Goal: Transaction & Acquisition: Purchase product/service

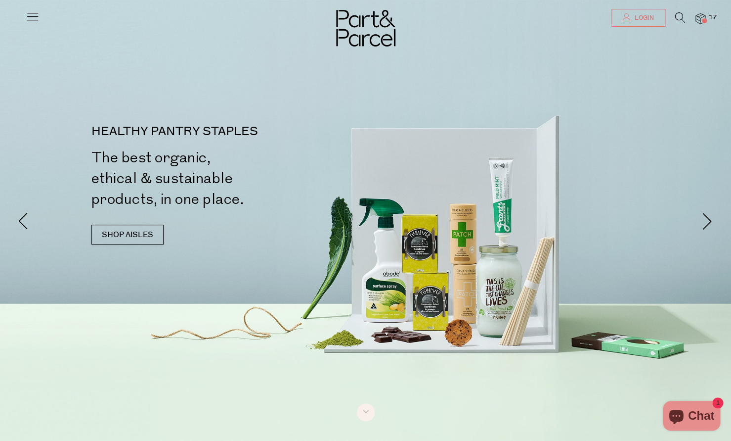
click at [639, 19] on span "Login" at bounding box center [643, 18] width 22 height 8
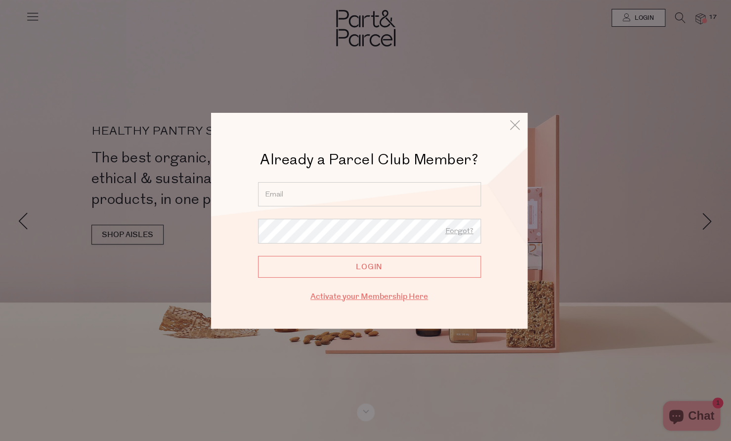
click at [351, 298] on link "Activate your Membership Here" at bounding box center [370, 295] width 118 height 11
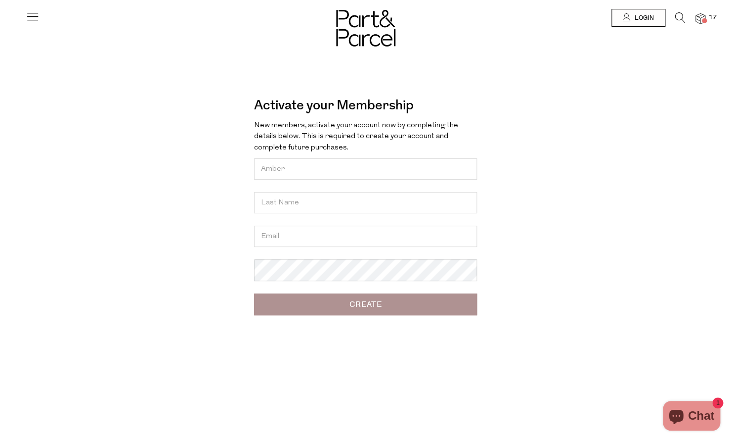
type input "Amber"
type input "Bigeni"
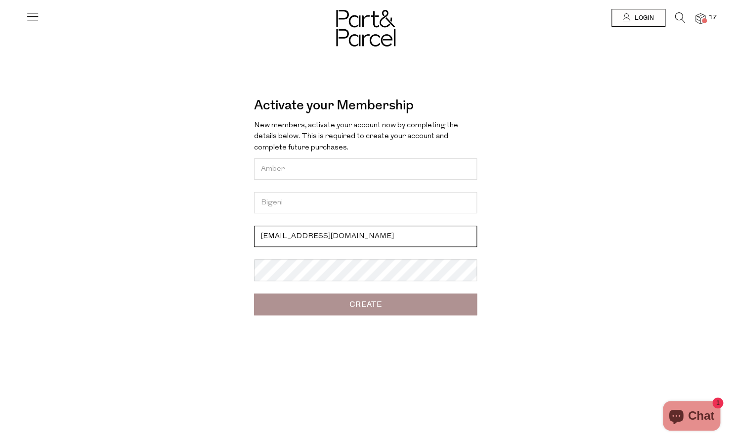
type input "amber.halverson93@gmail.com"
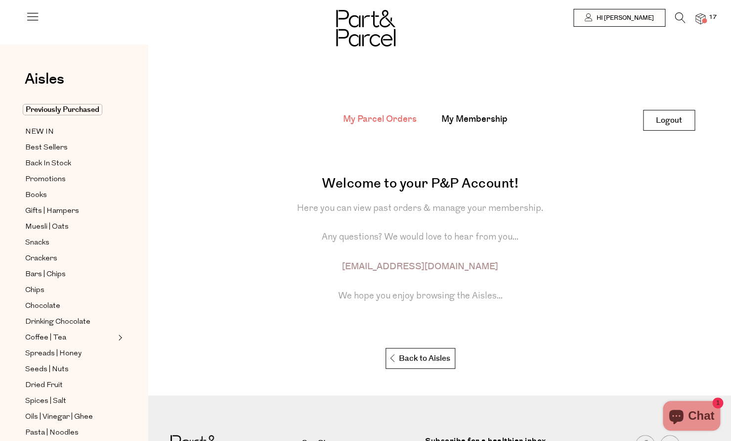
click at [707, 15] on div at bounding box center [365, 18] width 731 height 36
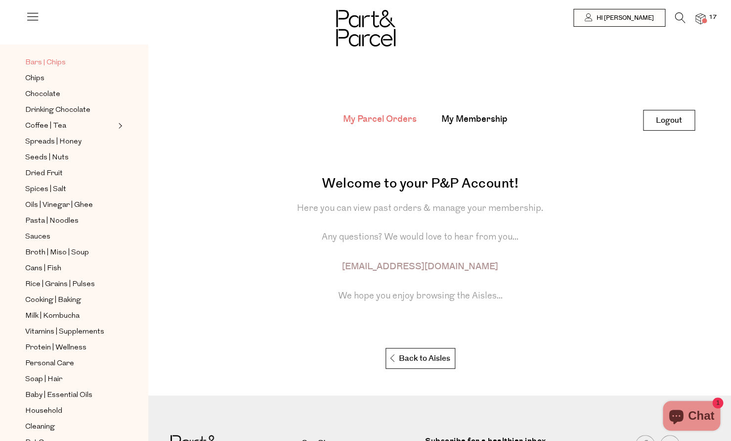
scroll to position [212, 0]
click at [57, 301] on span "Cooking | Baking" at bounding box center [53, 300] width 56 height 12
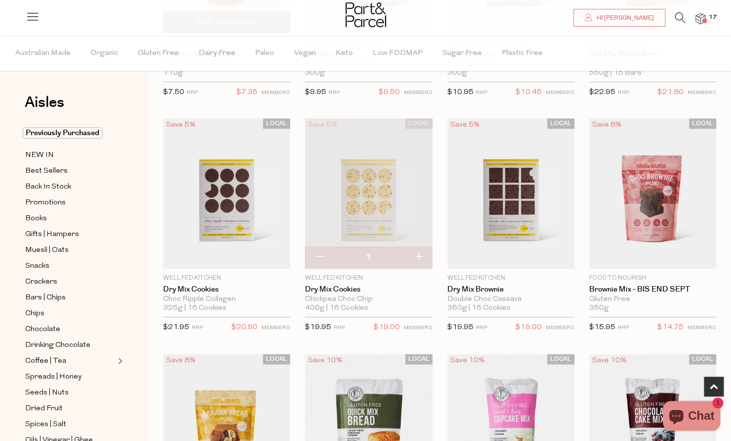
scroll to position [261, 0]
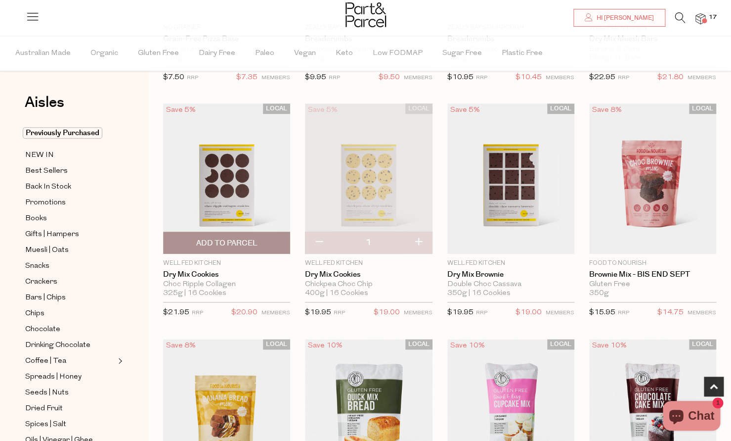
click at [247, 241] on span "Add To Parcel" at bounding box center [226, 243] width 61 height 10
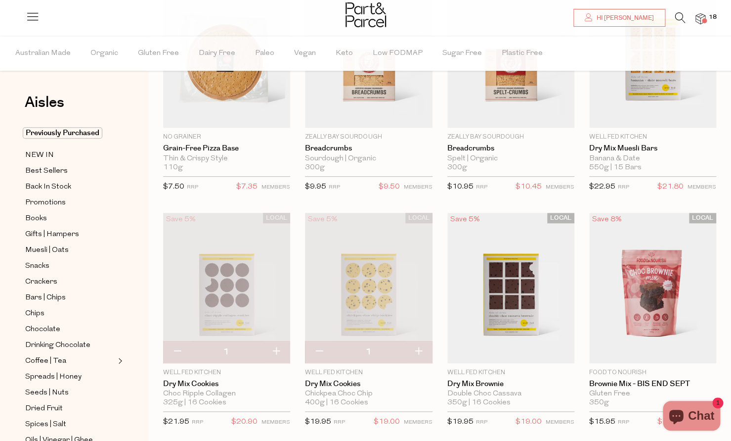
scroll to position [143, 0]
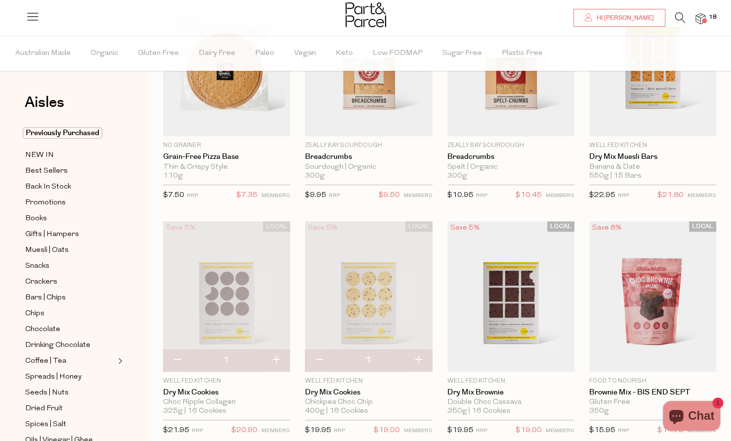
click at [351, 310] on img at bounding box center [368, 296] width 127 height 150
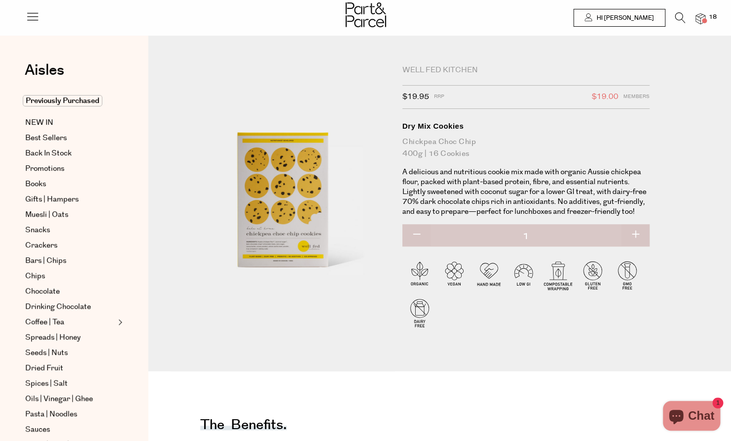
click at [636, 233] on button "button" at bounding box center [636, 235] width 28 height 22
type input "2"
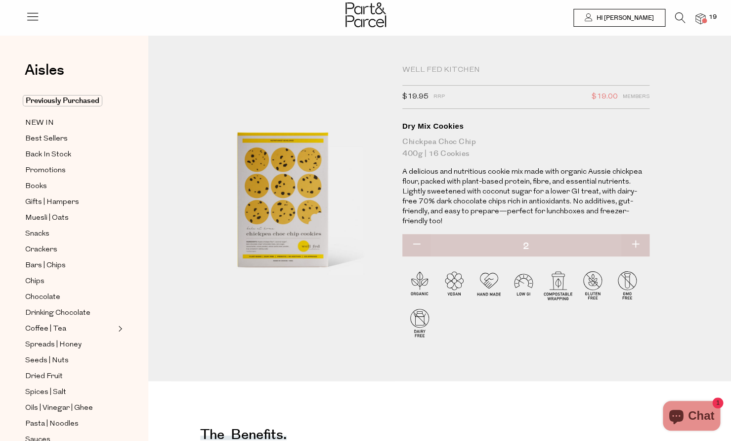
click at [417, 234] on button "button" at bounding box center [416, 245] width 28 height 22
type input "1"
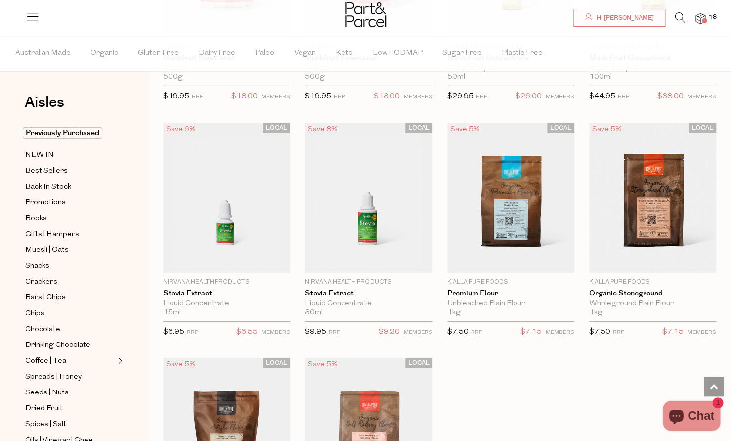
scroll to position [2602, 0]
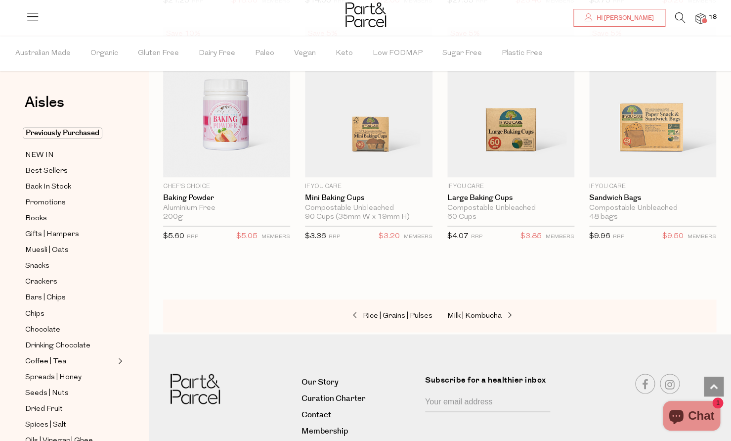
scroll to position [4816, 0]
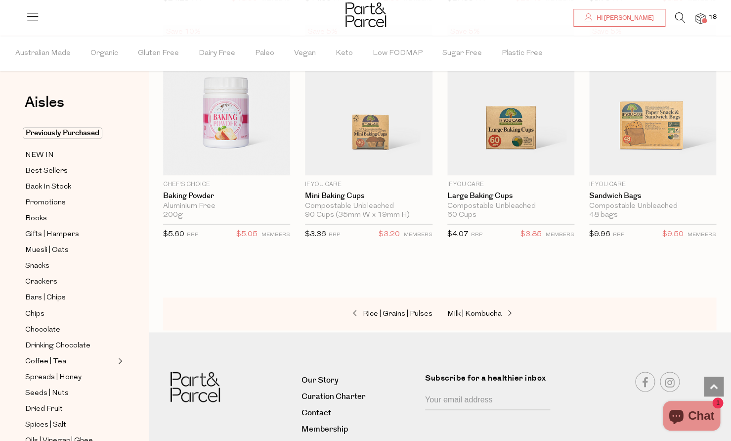
click at [679, 17] on icon at bounding box center [680, 17] width 10 height 11
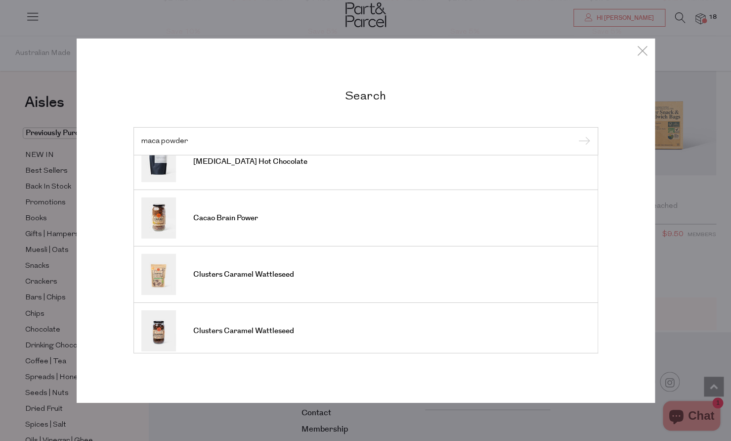
scroll to position [366, 0]
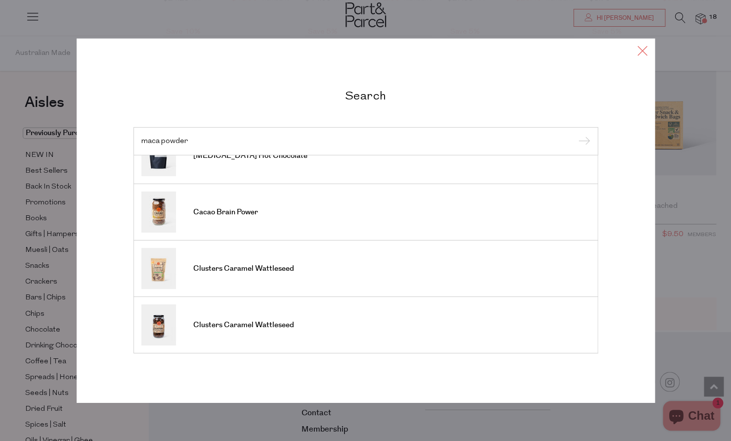
type input "maca powder"
click at [642, 52] on icon at bounding box center [642, 50] width 15 height 14
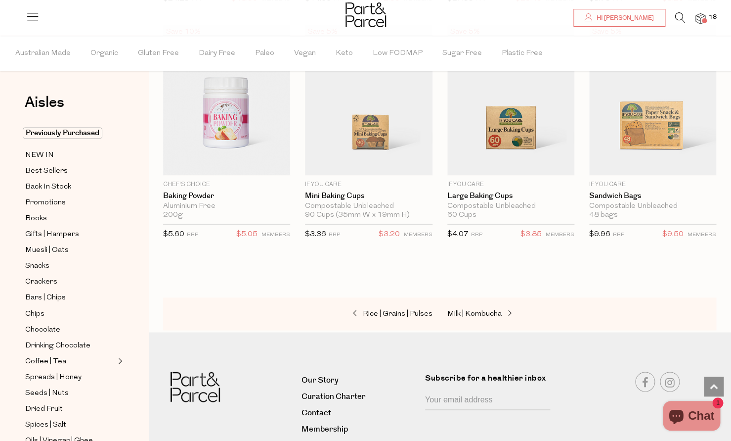
click at [705, 21] on span at bounding box center [704, 20] width 5 height 5
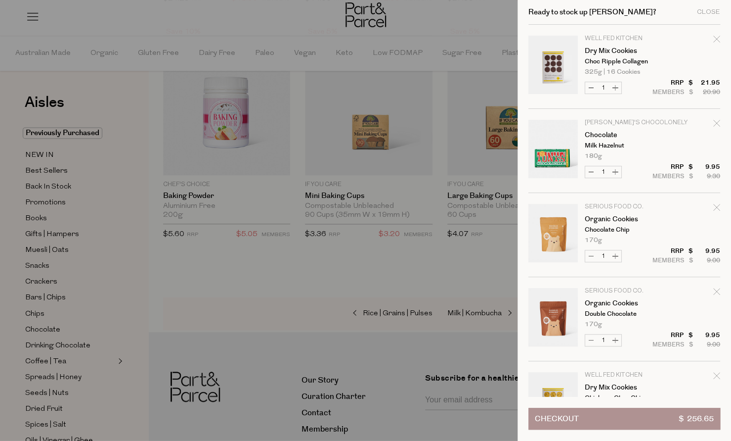
click at [325, 273] on div at bounding box center [365, 220] width 731 height 441
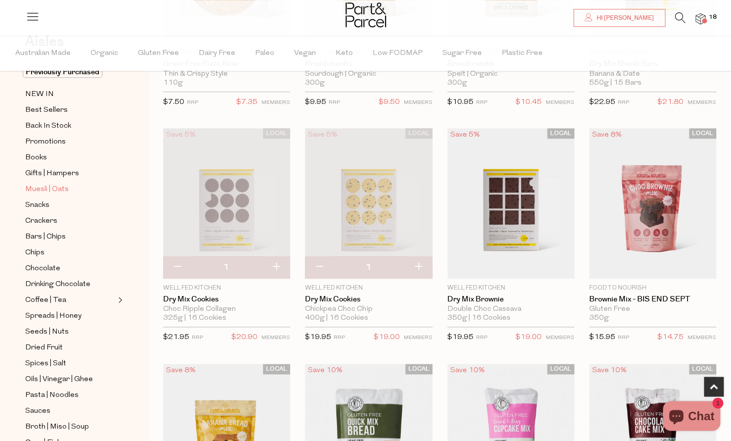
scroll to position [65, 0]
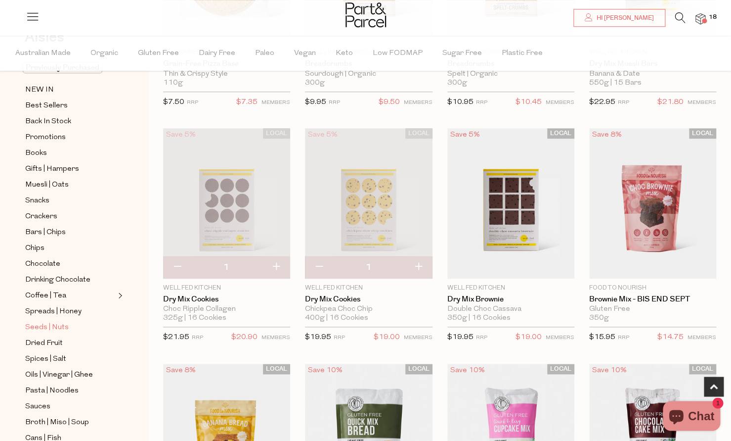
click at [54, 322] on span "Seeds | Nuts" at bounding box center [47, 327] width 44 height 12
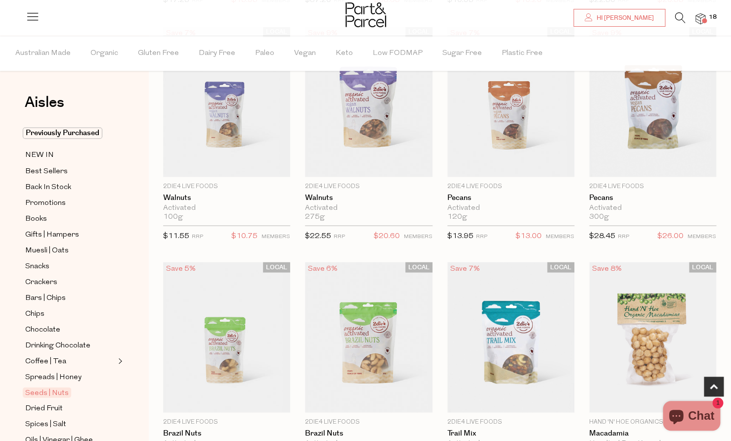
scroll to position [580, 0]
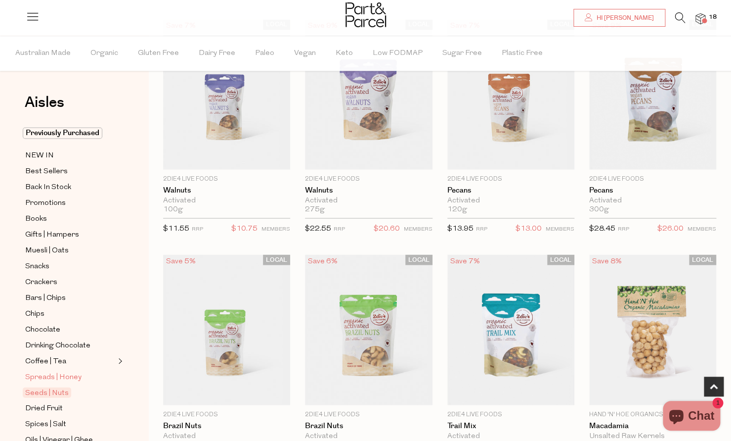
click at [47, 377] on span "Spreads | Honey" at bounding box center [53, 377] width 56 height 12
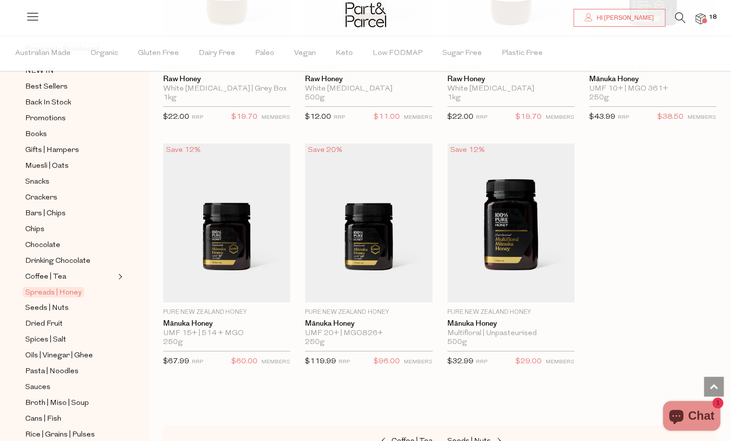
scroll to position [93, 0]
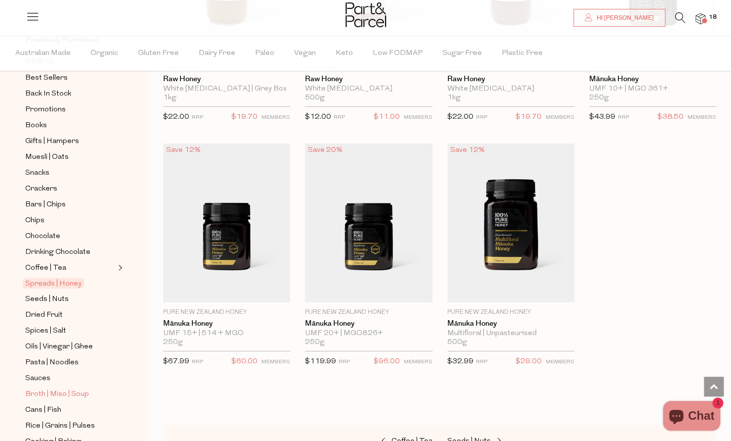
click at [56, 391] on span "Broth | Miso | Soup" at bounding box center [57, 394] width 64 height 12
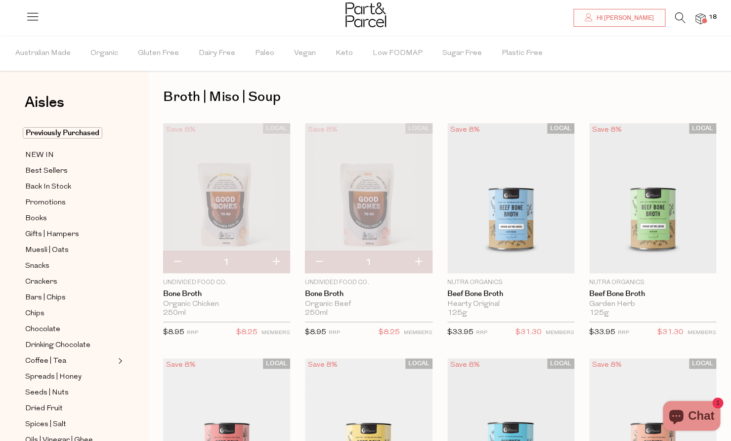
scroll to position [3, 0]
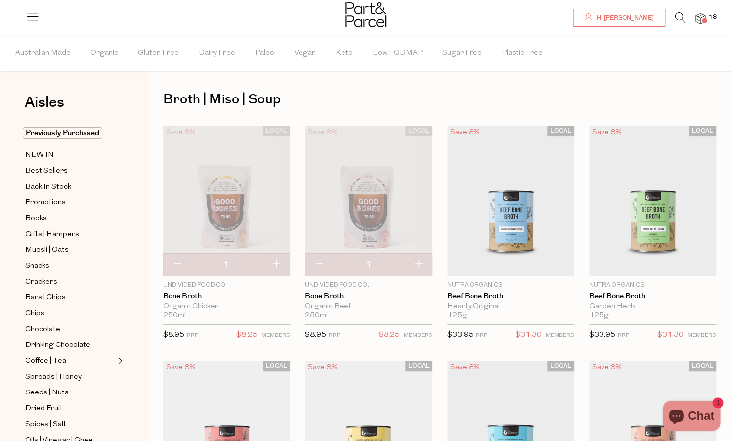
click at [701, 21] on img at bounding box center [701, 18] width 10 height 11
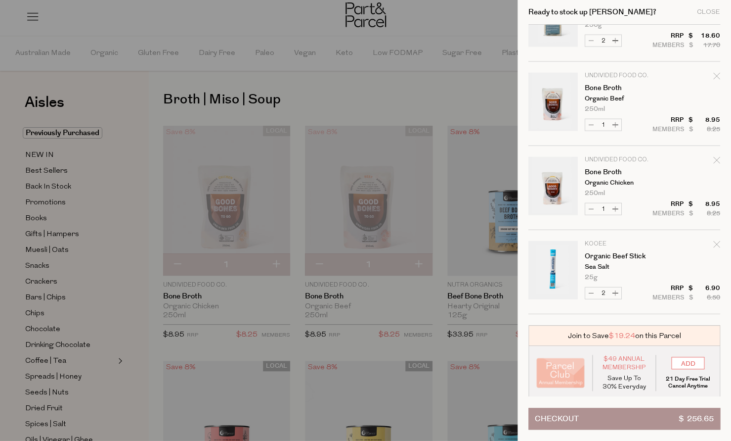
scroll to position [892, 0]
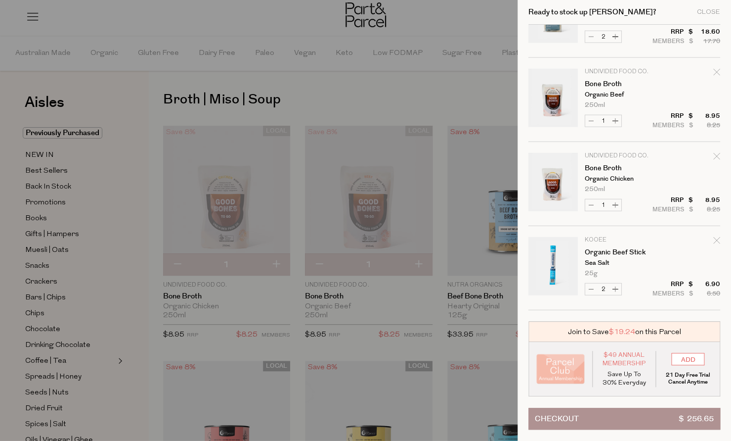
click at [616, 121] on button "Increase Bone Broth" at bounding box center [616, 120] width 12 height 11
type input "2"
click at [617, 206] on button "Increase Bone Broth" at bounding box center [616, 204] width 12 height 11
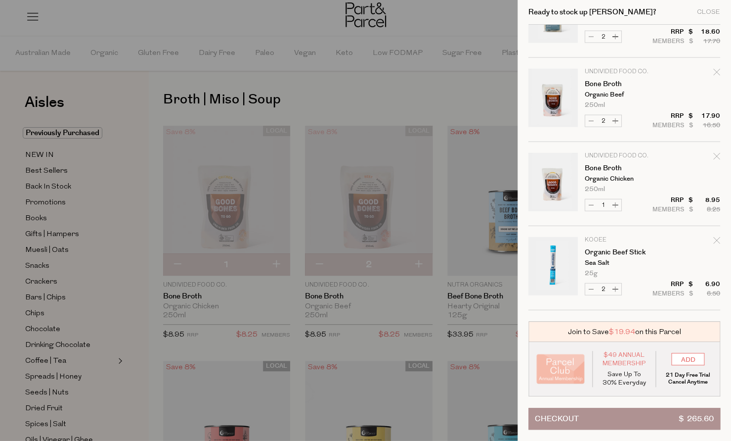
type input "2"
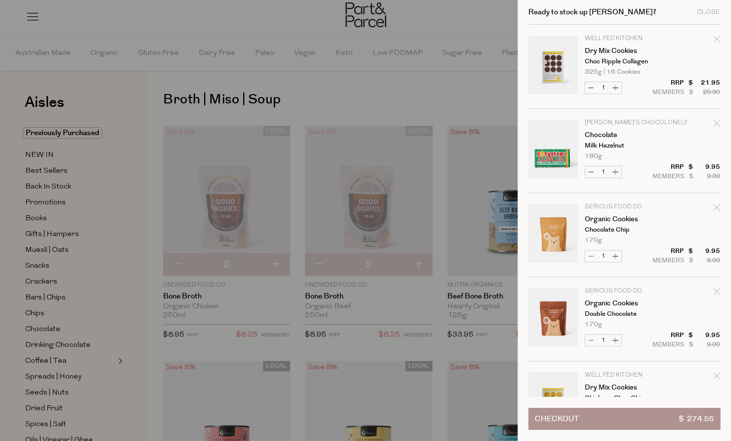
click at [388, 102] on div at bounding box center [365, 220] width 731 height 441
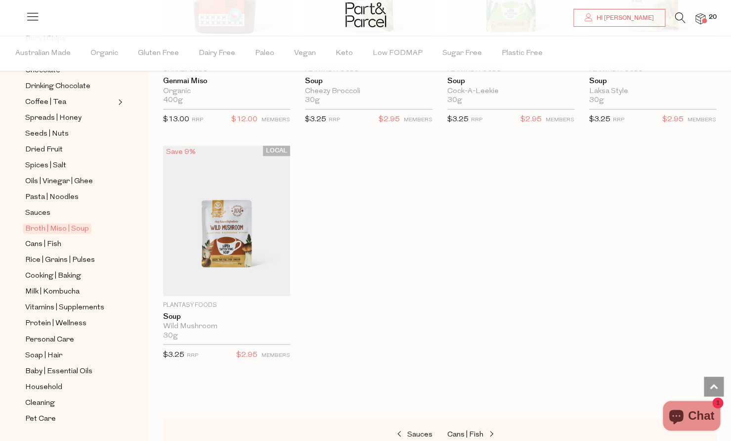
scroll to position [269, 0]
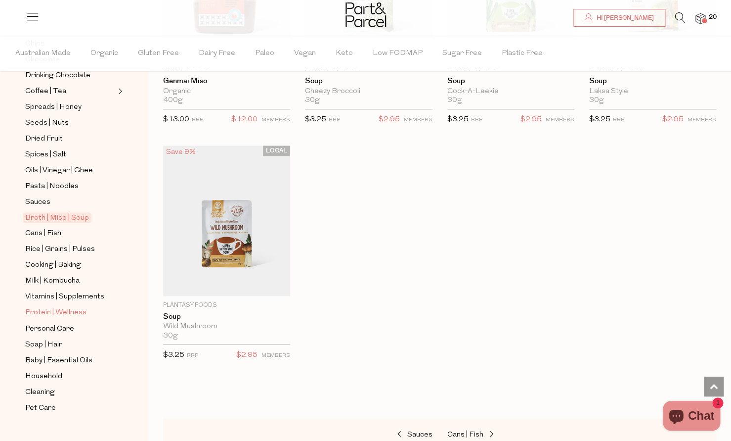
click at [59, 307] on span "Protein | Wellness" at bounding box center [55, 313] width 61 height 12
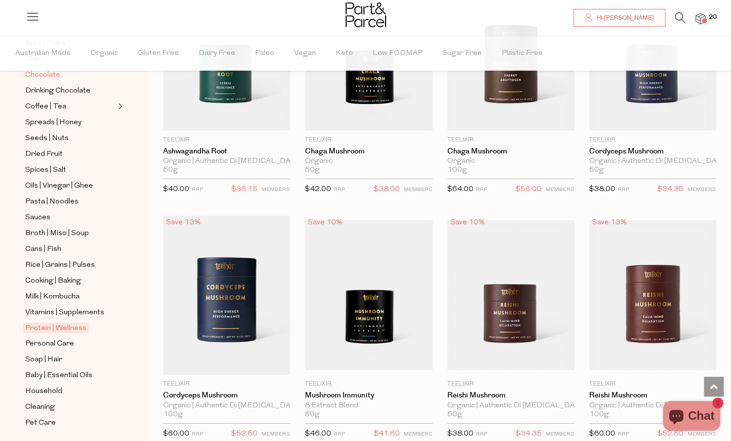
scroll to position [261, 0]
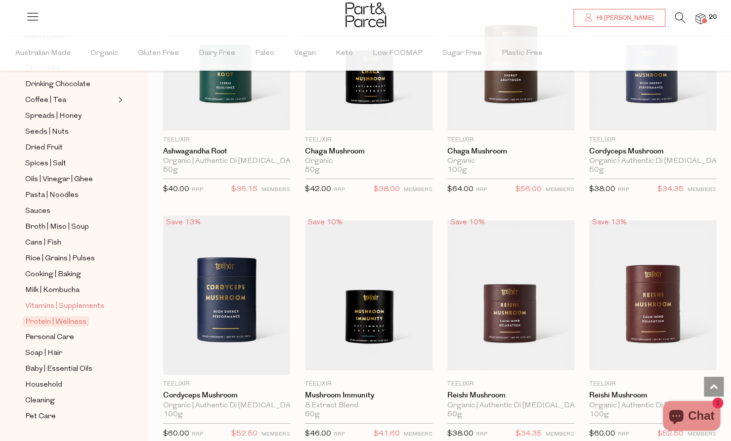
click at [64, 301] on span "Vitamins | Supplements" at bounding box center [64, 306] width 79 height 12
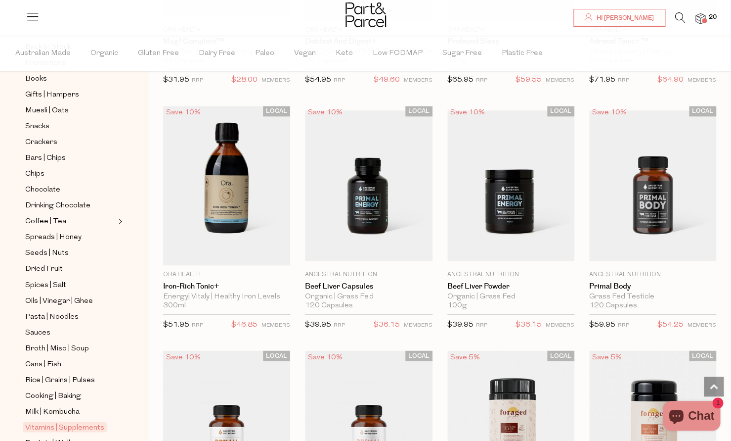
scroll to position [155, 0]
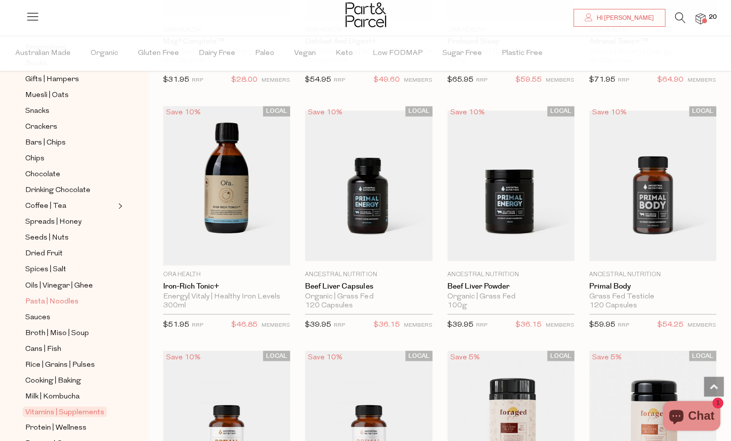
click at [70, 299] on span "Pasta | Noodles" at bounding box center [51, 301] width 53 height 12
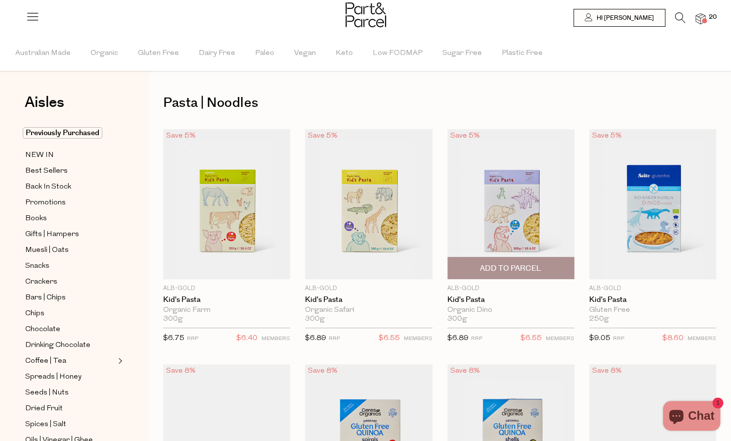
click at [529, 269] on span "Add To Parcel" at bounding box center [510, 268] width 61 height 10
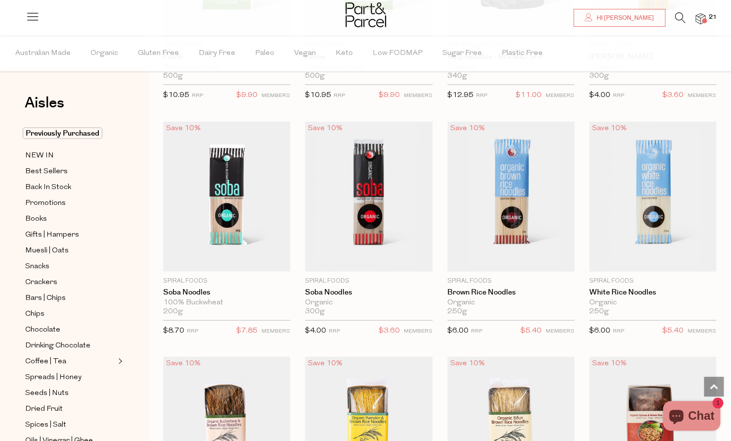
scroll to position [2136, 0]
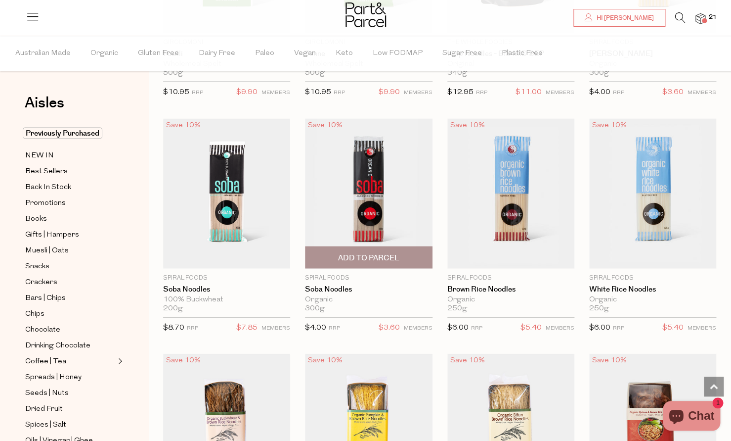
click at [365, 253] on span "Add To Parcel" at bounding box center [368, 257] width 61 height 10
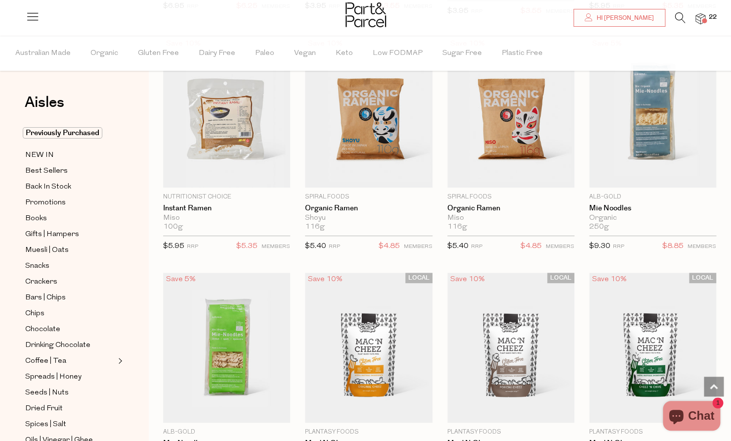
type input "2"
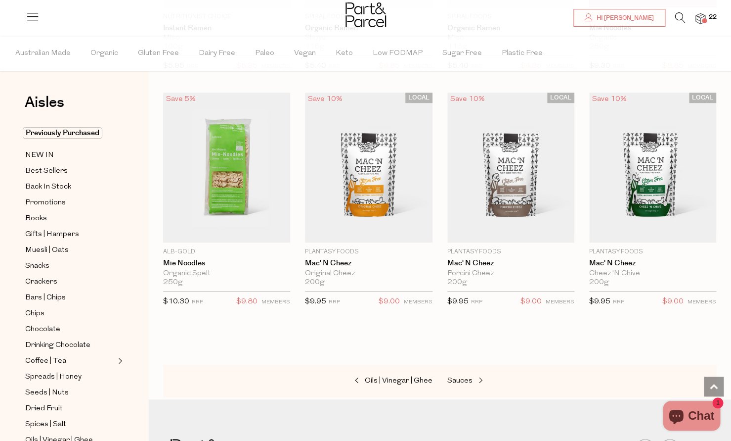
scroll to position [3108, 0]
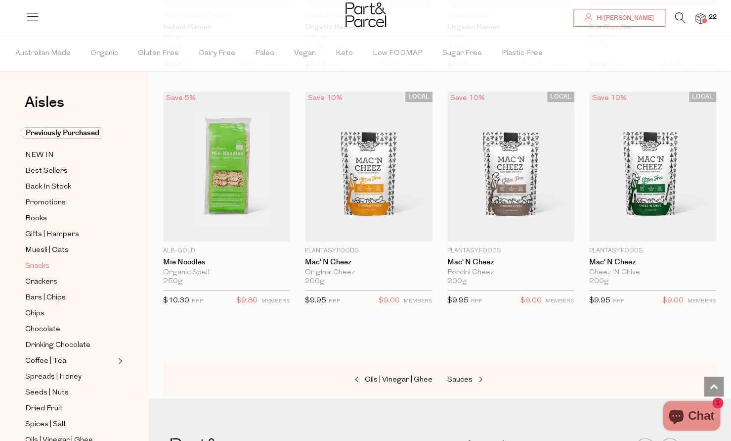
click at [42, 266] on span "Snacks" at bounding box center [37, 266] width 24 height 12
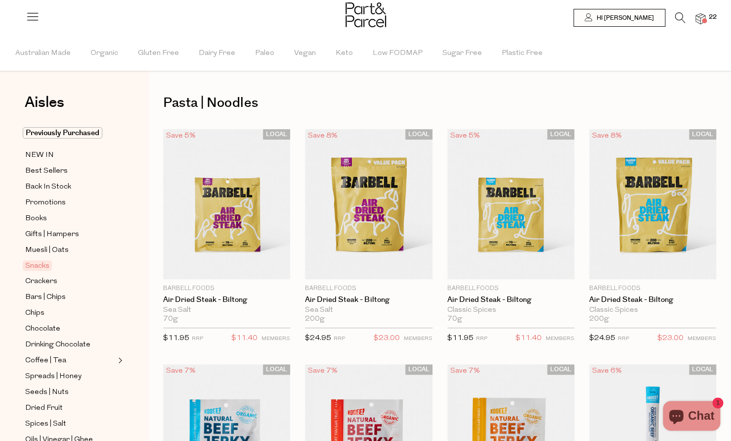
type input "2"
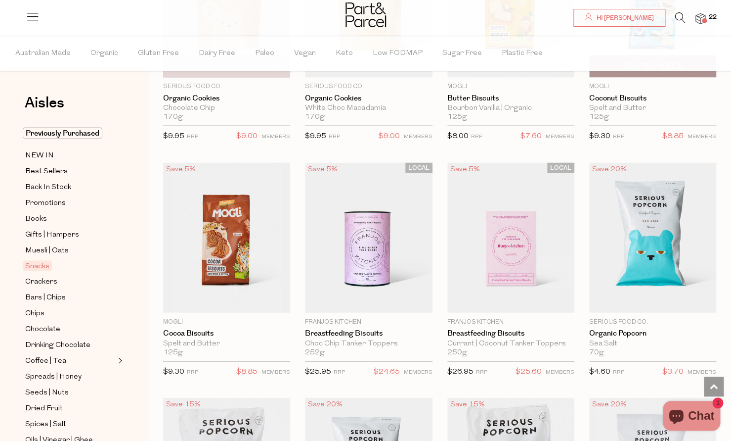
scroll to position [2115, 0]
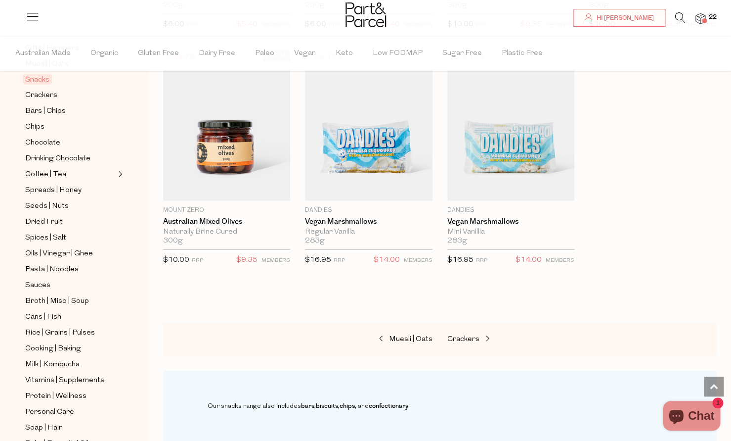
scroll to position [191, 0]
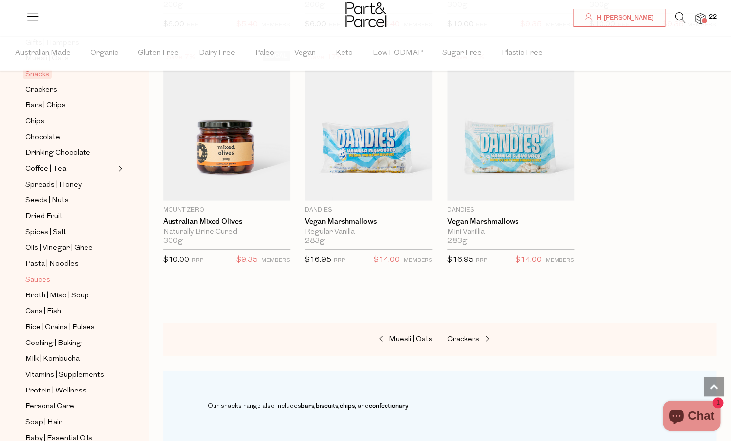
click at [46, 276] on span "Sauces" at bounding box center [37, 280] width 25 height 12
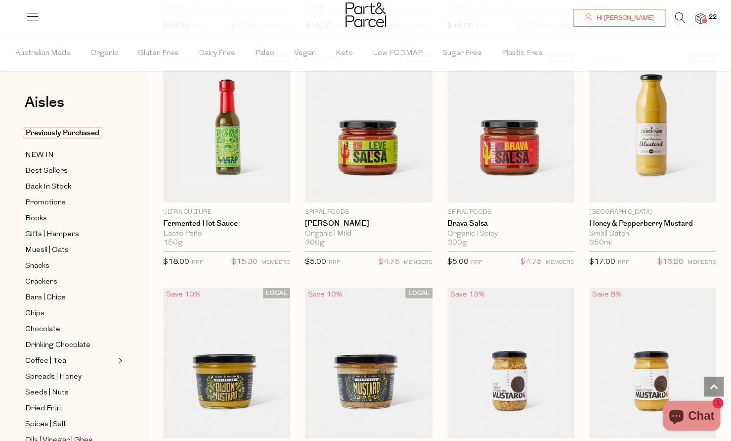
scroll to position [2212, 0]
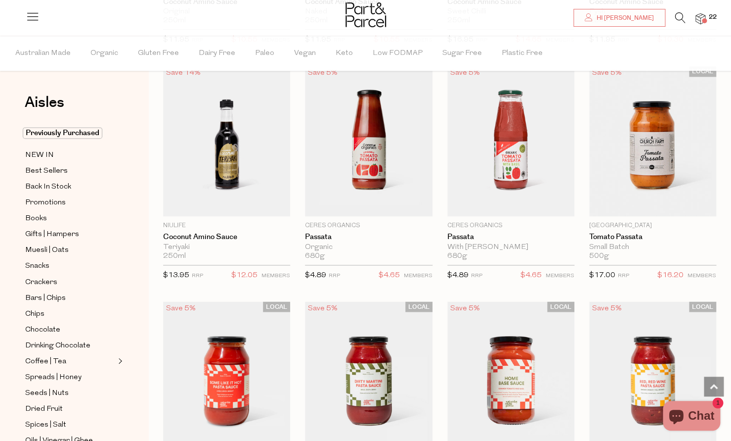
scroll to position [3375, 0]
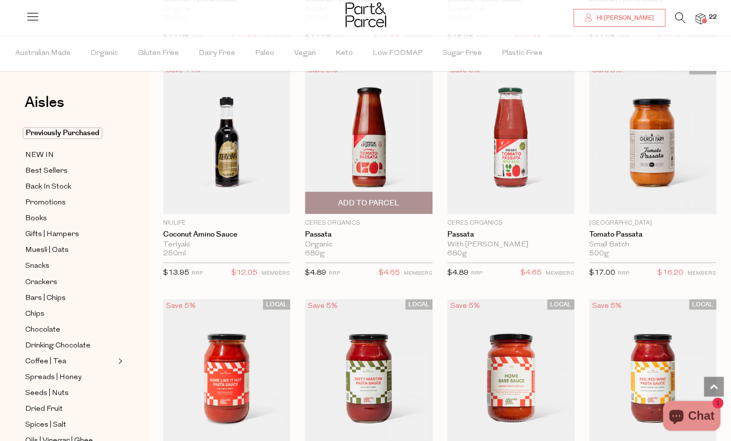
click at [369, 167] on img at bounding box center [368, 139] width 127 height 150
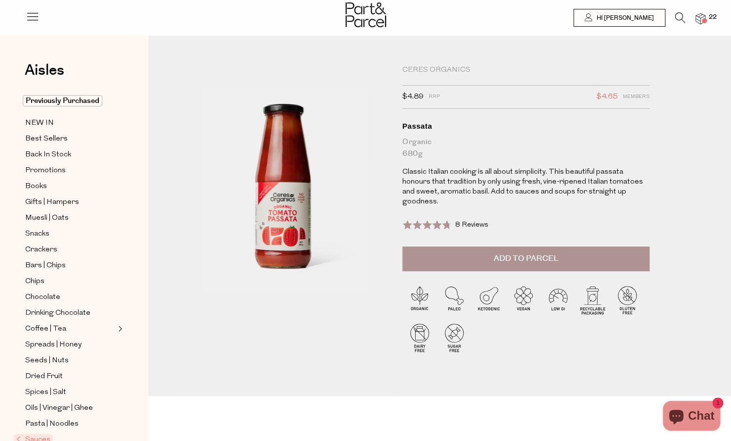
click at [552, 253] on span "Add to Parcel" at bounding box center [525, 258] width 65 height 11
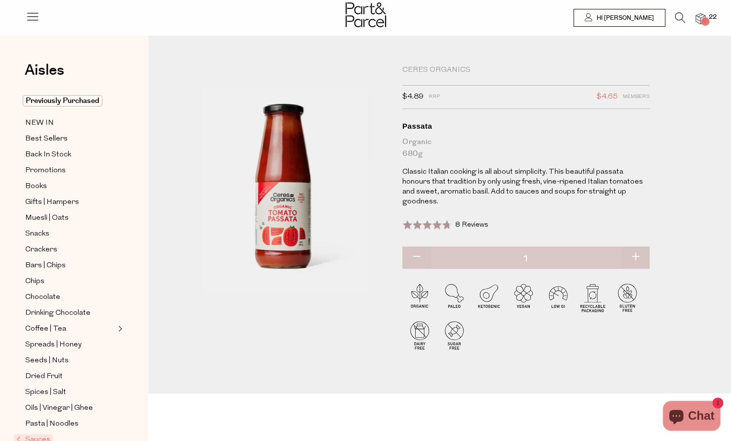
click at [638, 246] on button "button" at bounding box center [636, 257] width 28 height 22
type input "2"
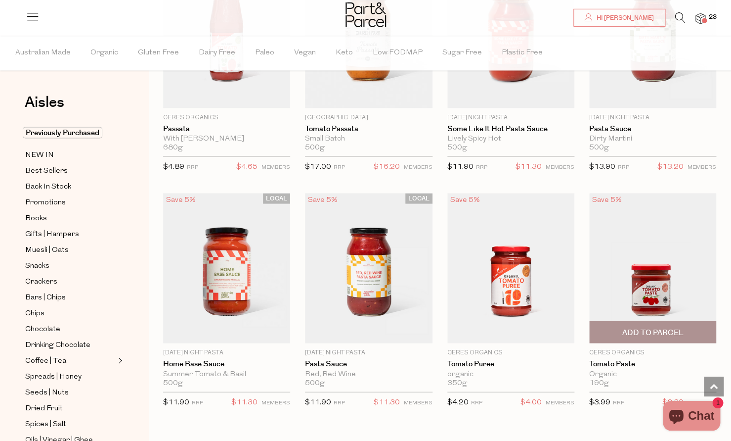
scroll to position [648, 0]
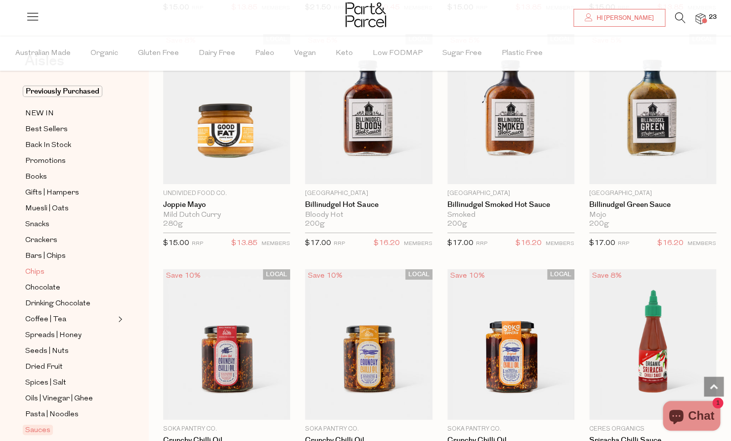
scroll to position [41, 0]
click at [37, 204] on span "Muesli | Oats" at bounding box center [47, 210] width 44 height 12
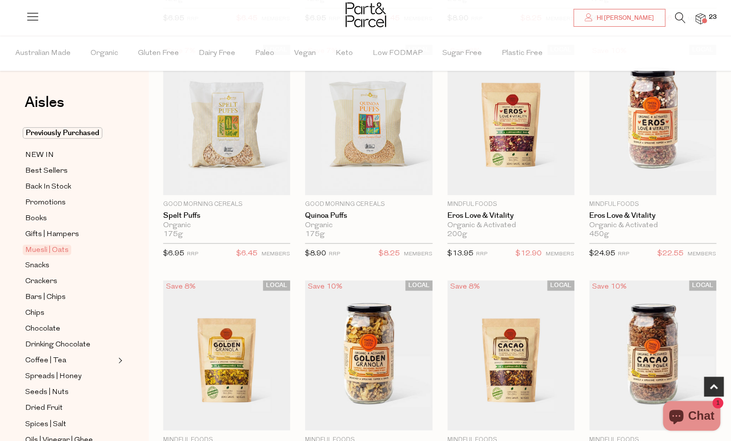
scroll to position [323, 0]
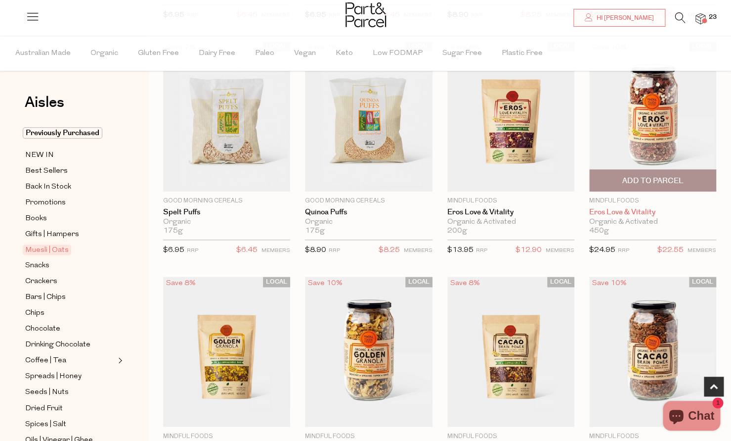
click at [620, 212] on link "Eros Love & Vitality" at bounding box center [652, 212] width 127 height 9
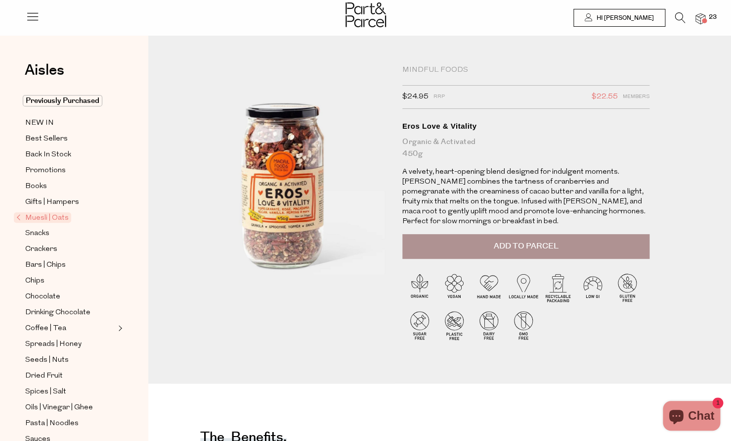
click at [555, 244] on span "Add to Parcel" at bounding box center [525, 245] width 65 height 11
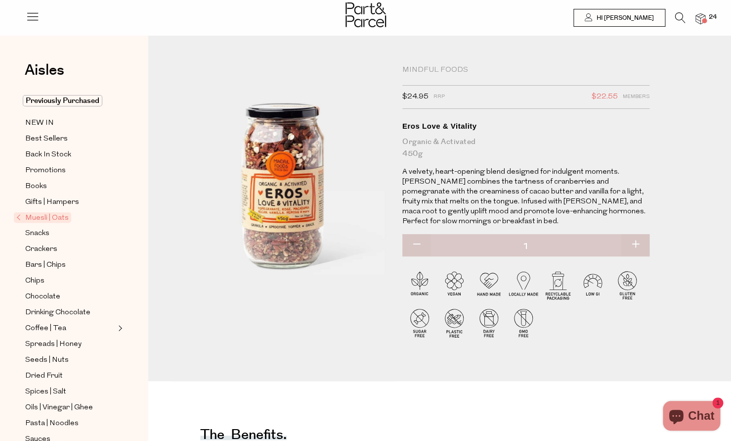
click at [704, 20] on span at bounding box center [704, 20] width 5 height 5
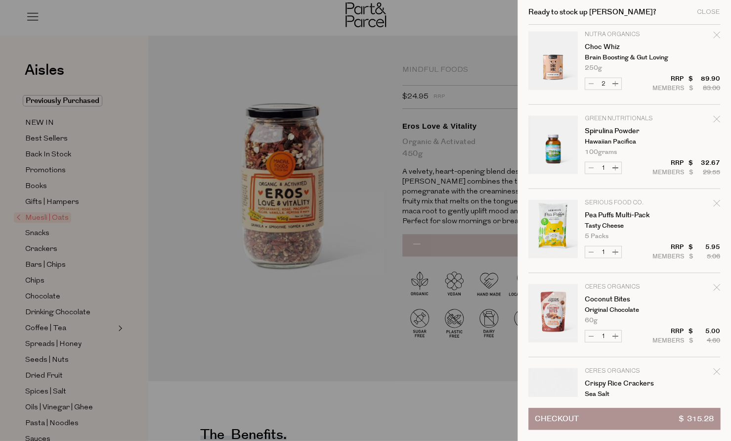
scroll to position [762, 0]
click at [716, 120] on icon "Remove Spirulina Powder" at bounding box center [717, 117] width 7 height 7
type input "Add Membership"
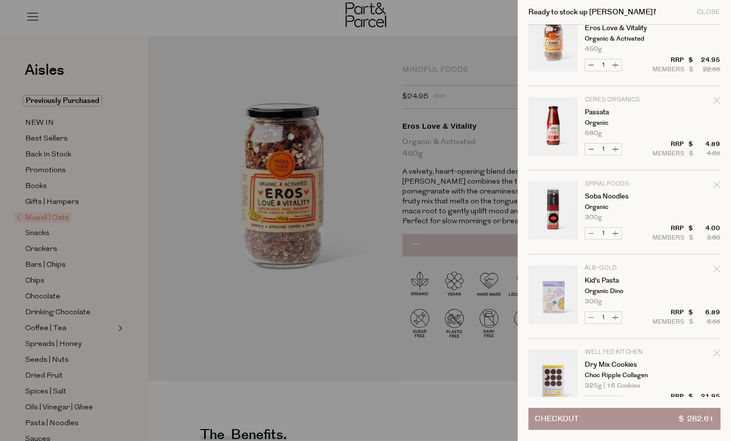
scroll to position [0, 0]
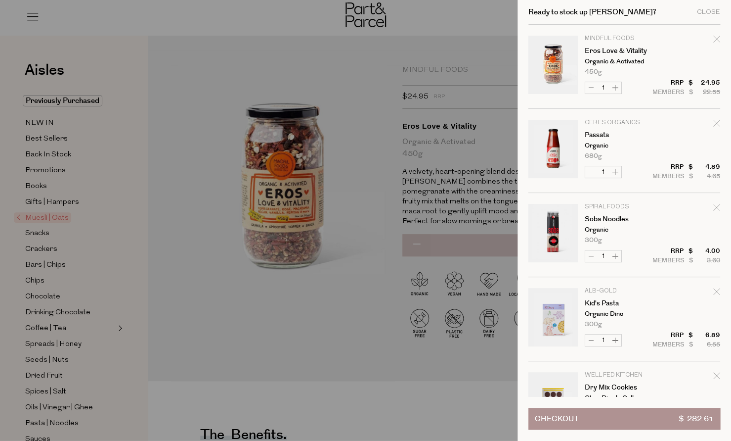
click at [628, 418] on button "Checkout $ 282.61" at bounding box center [625, 418] width 192 height 22
